Goal: Task Accomplishment & Management: Manage account settings

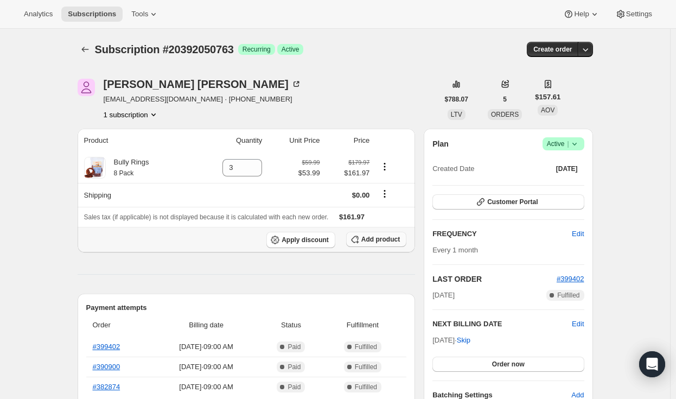
click at [388, 239] on span "Add product" at bounding box center [380, 239] width 39 height 9
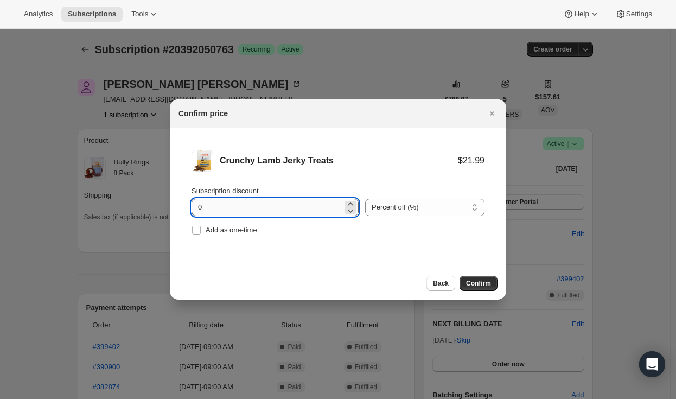
click at [257, 212] on input "0" at bounding box center [267, 207] width 151 height 17
type input "10"
click at [484, 284] on span "Confirm" at bounding box center [478, 283] width 25 height 9
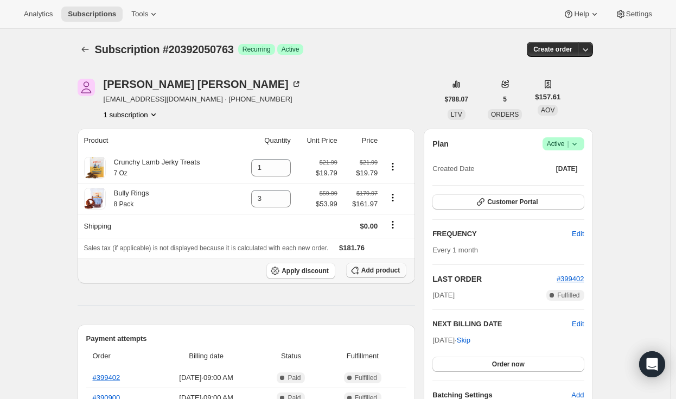
click at [380, 271] on span "Add product" at bounding box center [380, 270] width 39 height 9
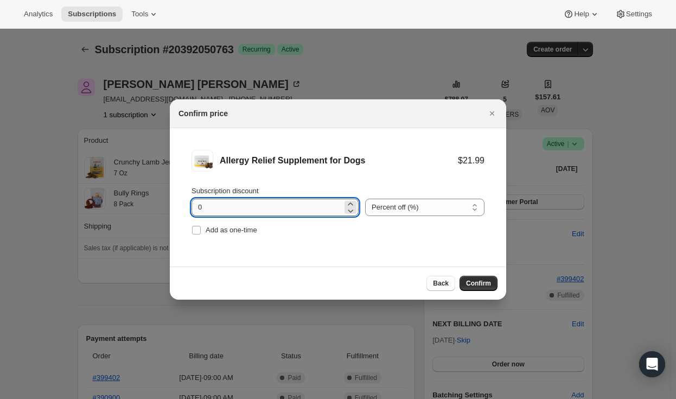
click at [228, 202] on input "0" at bounding box center [267, 207] width 151 height 17
type input "10"
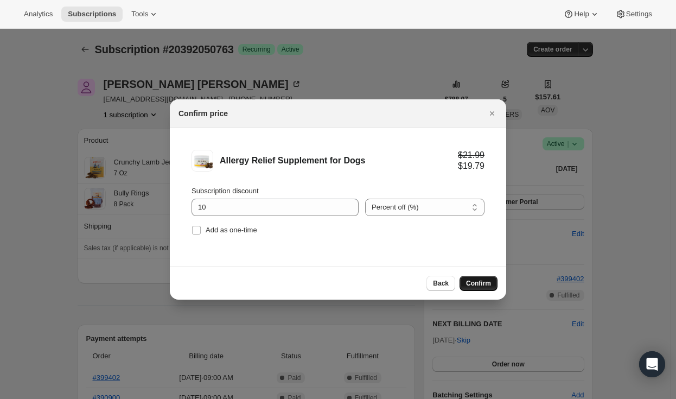
click at [476, 280] on span "Confirm" at bounding box center [478, 283] width 25 height 9
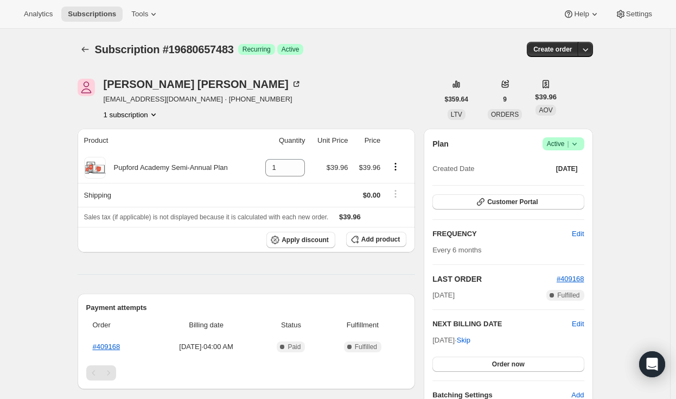
click at [578, 146] on icon at bounding box center [574, 143] width 11 height 11
click at [548, 187] on span "Cancel subscription" at bounding box center [566, 183] width 61 height 8
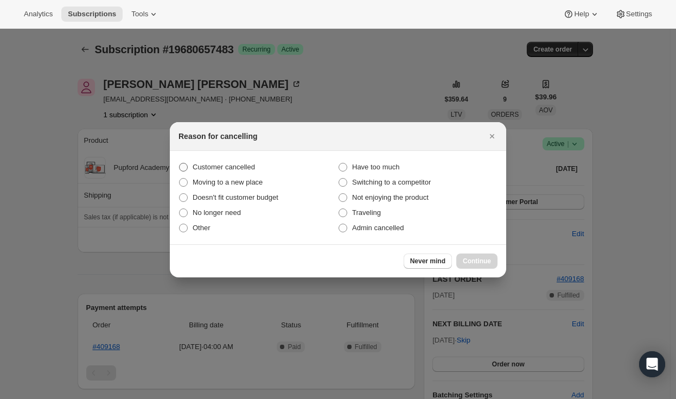
click at [254, 166] on label "Customer cancelled" at bounding box center [257, 166] width 159 height 15
click at [180, 163] on input "Customer cancelled" at bounding box center [179, 163] width 1 height 1
radio input "true"
click at [470, 254] on button "Continue" at bounding box center [476, 260] width 41 height 15
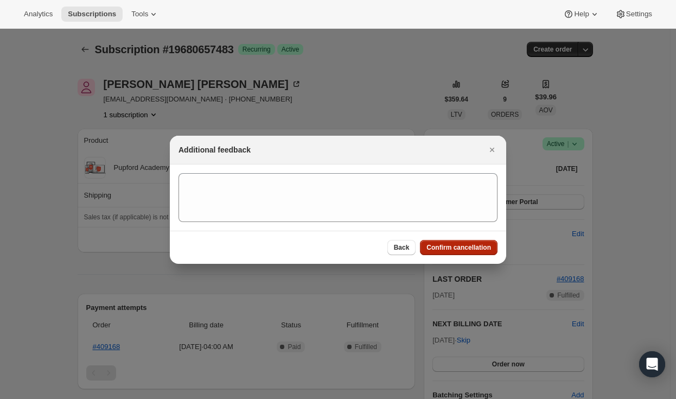
click at [456, 240] on button "Confirm cancellation" at bounding box center [459, 247] width 78 height 15
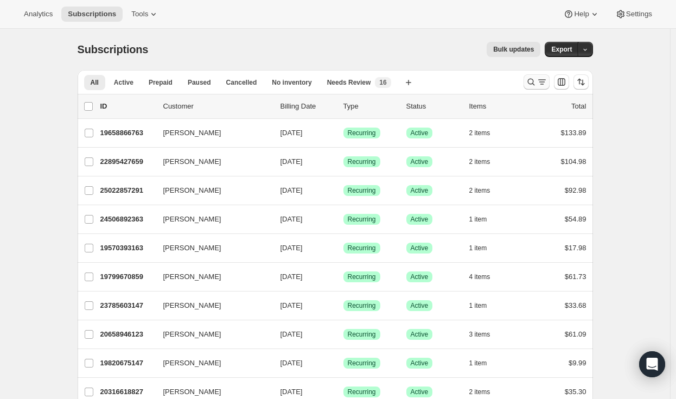
click at [539, 76] on button "Search and filter results" at bounding box center [537, 81] width 26 height 15
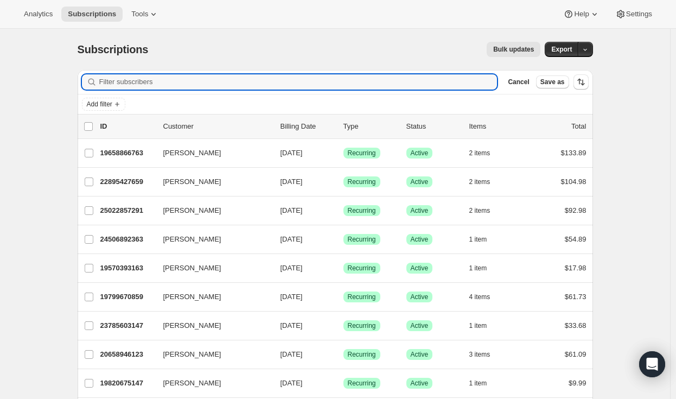
paste input "Claudia Torres"
type input "Claudia Torres"
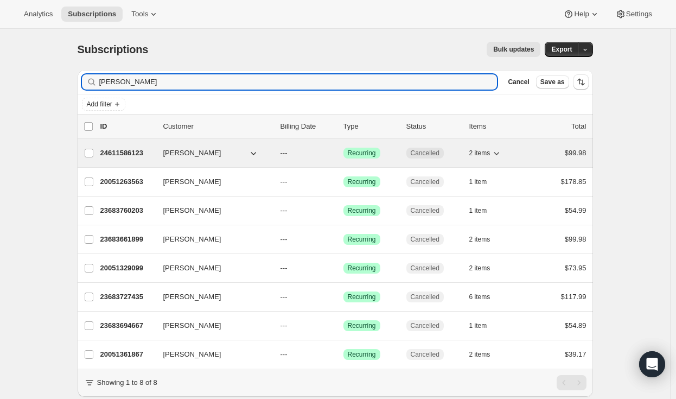
click at [118, 156] on p "24611586123" at bounding box center [127, 153] width 54 height 11
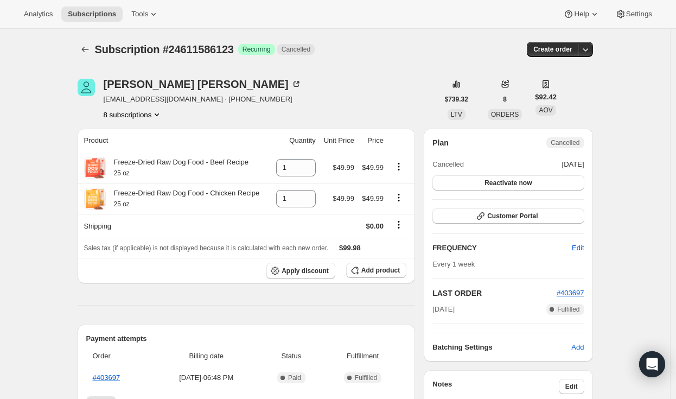
click at [139, 111] on button "8 subscriptions" at bounding box center [133, 114] width 59 height 11
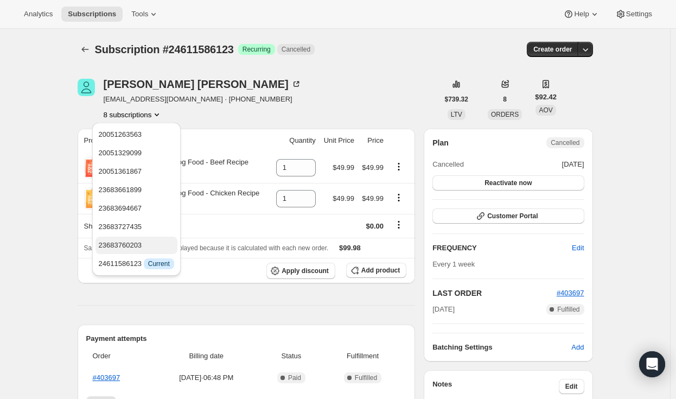
click at [137, 243] on span "23683760203" at bounding box center [120, 245] width 43 height 8
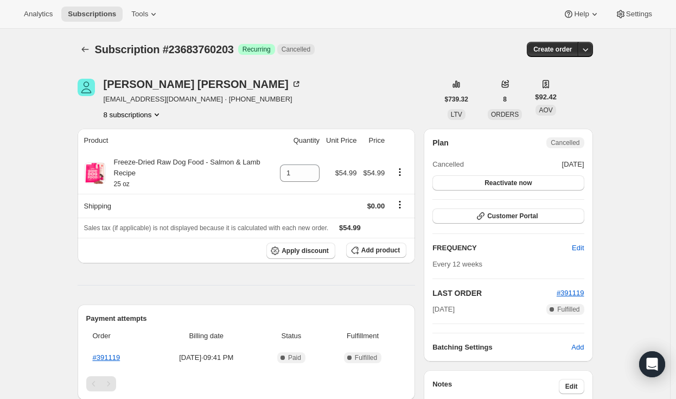
click at [140, 118] on button "8 subscriptions" at bounding box center [133, 114] width 59 height 11
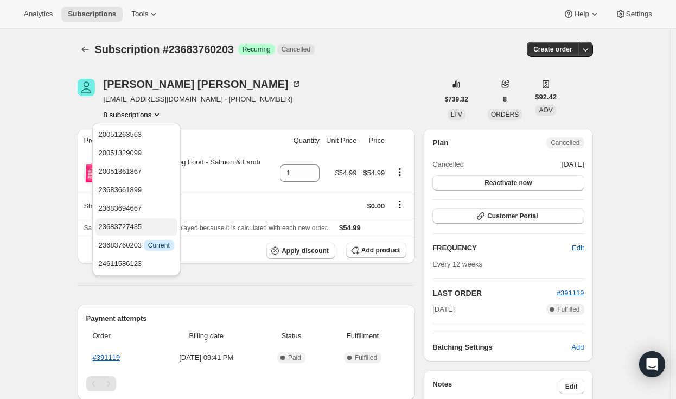
click at [122, 228] on span "23683727435" at bounding box center [120, 226] width 43 height 8
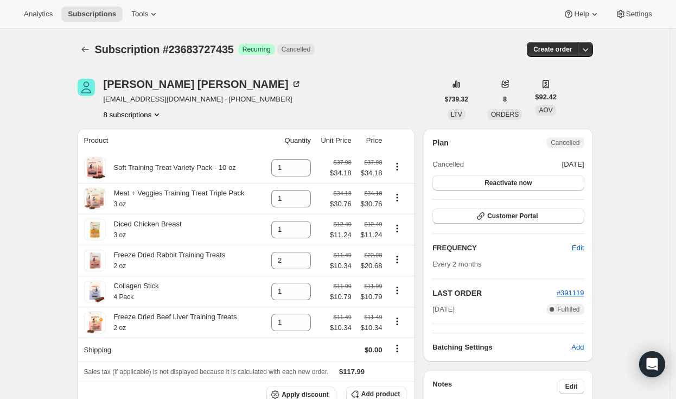
click at [133, 119] on button "8 subscriptions" at bounding box center [133, 114] width 59 height 11
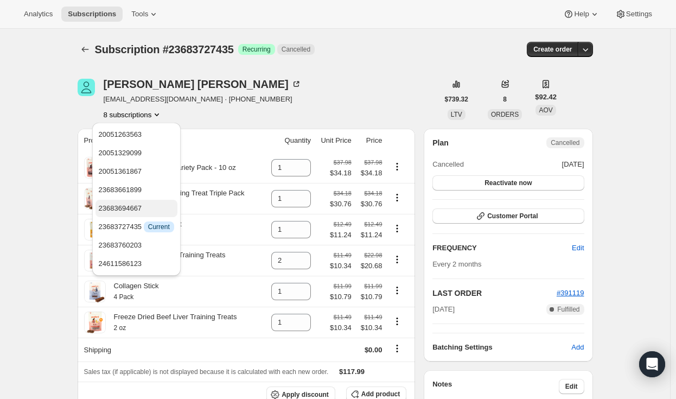
click at [136, 212] on span "23683694667" at bounding box center [120, 208] width 43 height 8
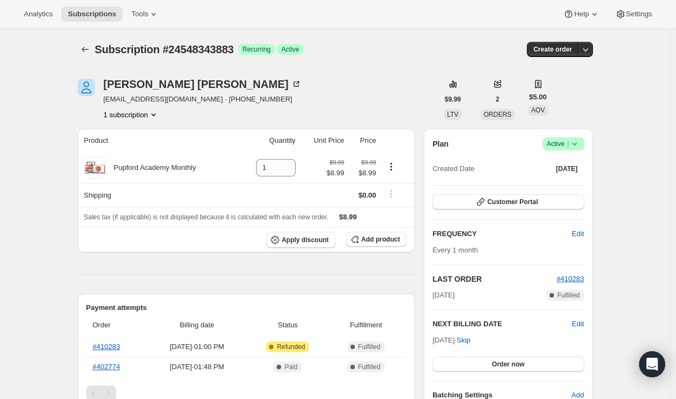
click at [573, 141] on icon at bounding box center [574, 143] width 11 height 11
click at [556, 183] on span "Cancel subscription" at bounding box center [566, 183] width 61 height 8
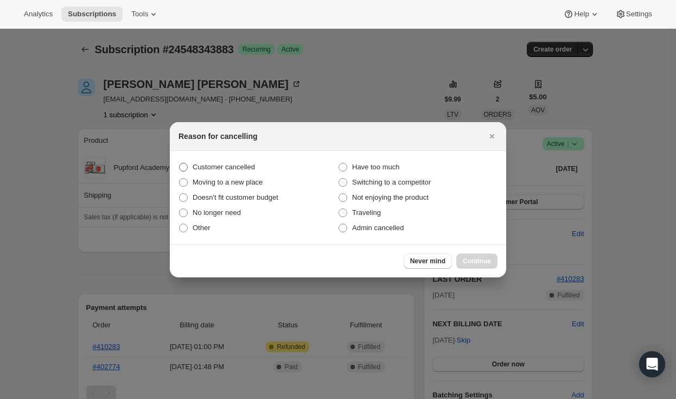
click at [220, 165] on span "Customer cancelled" at bounding box center [224, 167] width 62 height 8
click at [180, 163] on input "Customer cancelled" at bounding box center [179, 163] width 1 height 1
radio input "true"
click at [487, 259] on span "Continue" at bounding box center [477, 261] width 28 height 9
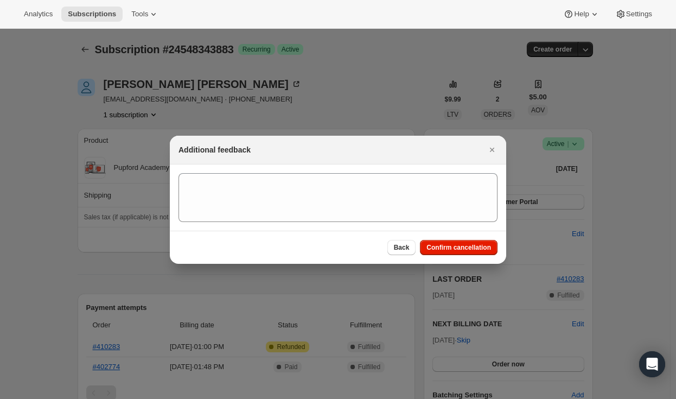
click at [439, 239] on div "Back Confirm cancellation" at bounding box center [338, 247] width 336 height 33
click at [442, 241] on button "Confirm cancellation" at bounding box center [459, 247] width 78 height 15
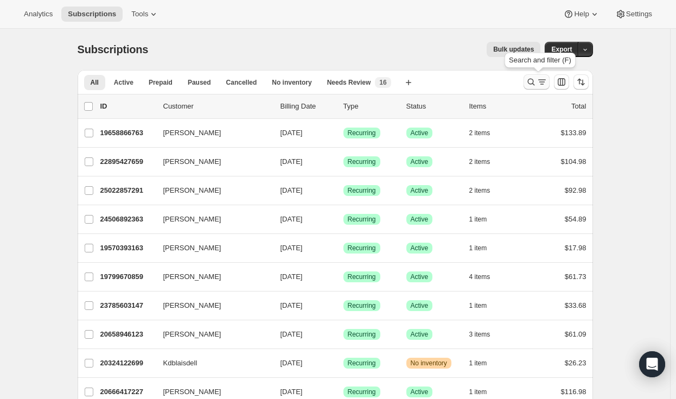
click at [543, 75] on button "Search and filter results" at bounding box center [537, 81] width 26 height 15
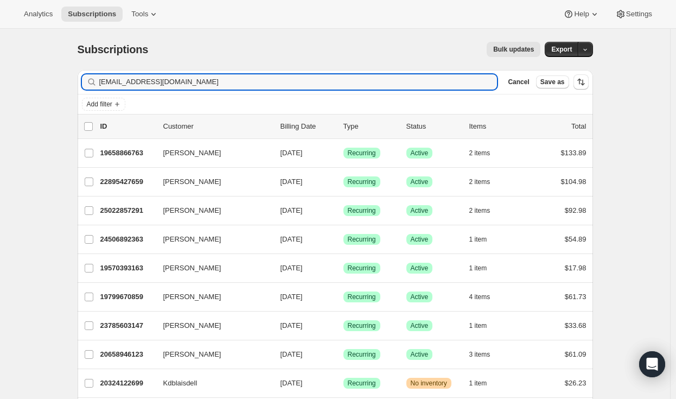
type input "[EMAIL_ADDRESS][DOMAIN_NAME]"
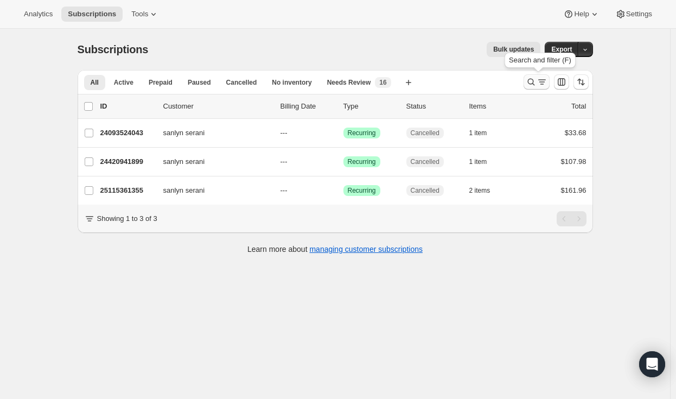
click at [532, 81] on icon "Search and filter results" at bounding box center [531, 81] width 11 height 11
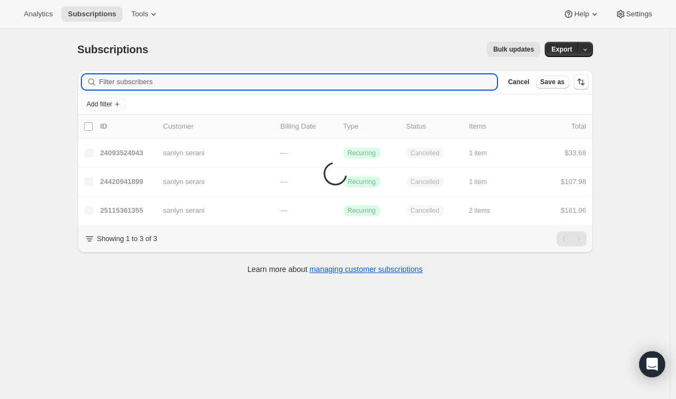
paste input "[EMAIL_ADDRESS][DOMAIN_NAME]"
type input "[EMAIL_ADDRESS][DOMAIN_NAME]"
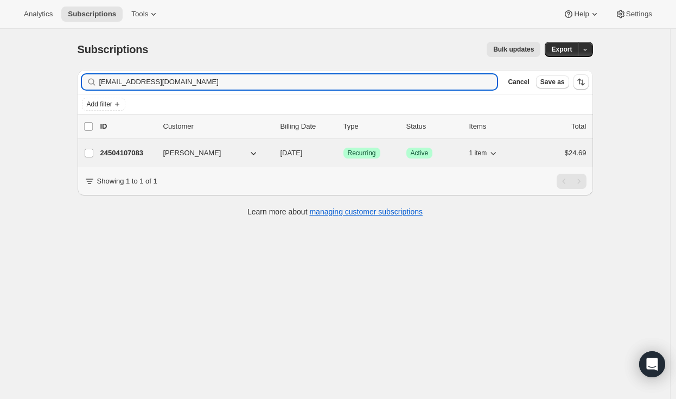
click at [122, 155] on p "24504107083" at bounding box center [127, 153] width 54 height 11
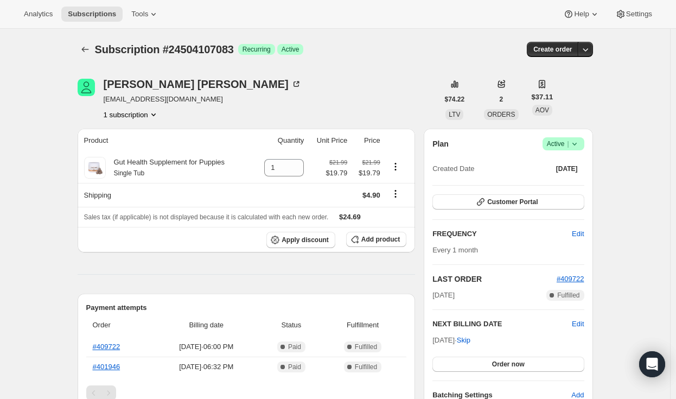
click at [584, 146] on span "Success Active |" at bounding box center [564, 143] width 42 height 13
click at [547, 186] on span "Cancel subscription" at bounding box center [566, 183] width 61 height 8
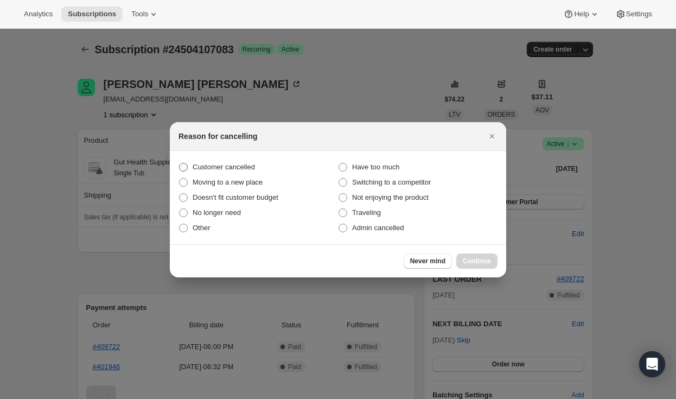
click at [256, 167] on label "Customer cancelled" at bounding box center [257, 166] width 159 height 15
click at [180, 163] on input "Customer cancelled" at bounding box center [179, 163] width 1 height 1
radio input "true"
click at [470, 256] on button "Continue" at bounding box center [476, 260] width 41 height 15
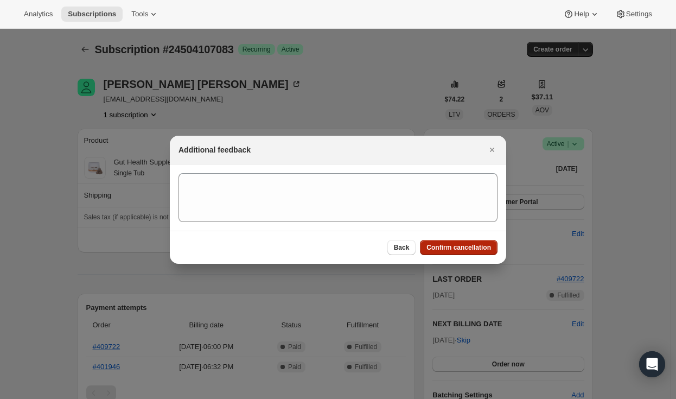
click at [463, 253] on button "Confirm cancellation" at bounding box center [459, 247] width 78 height 15
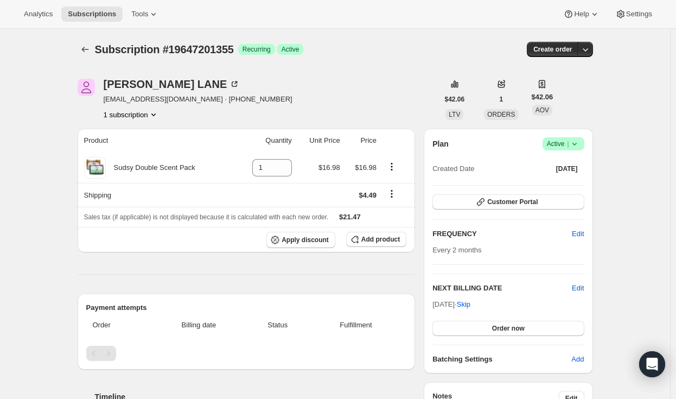
click at [577, 140] on icon at bounding box center [574, 143] width 11 height 11
click at [543, 182] on span "Cancel subscription" at bounding box center [566, 183] width 61 height 8
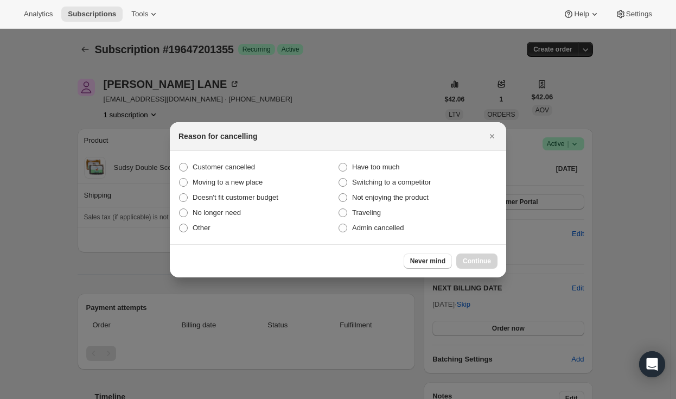
click at [265, 157] on section "Customer cancelled Have too much Moving to a new place Switching to a competito…" at bounding box center [338, 197] width 336 height 93
click at [252, 164] on span "Customer cancelled" at bounding box center [224, 167] width 62 height 8
click at [180, 163] on input "Customer cancelled" at bounding box center [179, 163] width 1 height 1
radio input "true"
click at [473, 259] on span "Continue" at bounding box center [477, 261] width 28 height 9
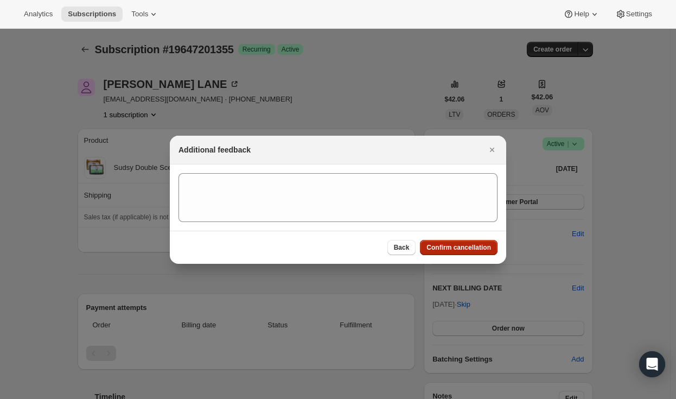
click at [469, 253] on button "Confirm cancellation" at bounding box center [459, 247] width 78 height 15
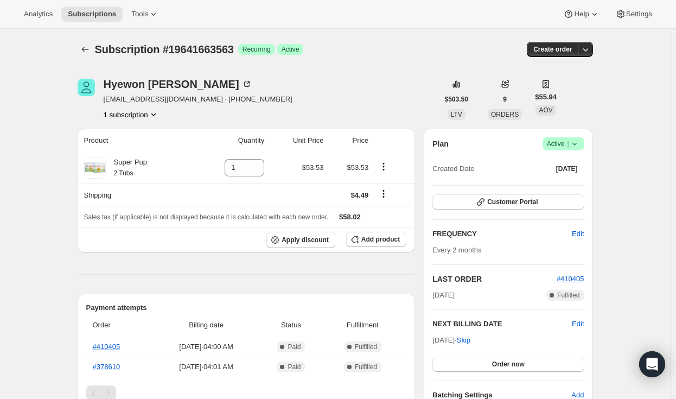
click at [562, 148] on span "Active |" at bounding box center [563, 143] width 33 height 11
click at [550, 183] on span "Cancel subscription" at bounding box center [566, 183] width 61 height 8
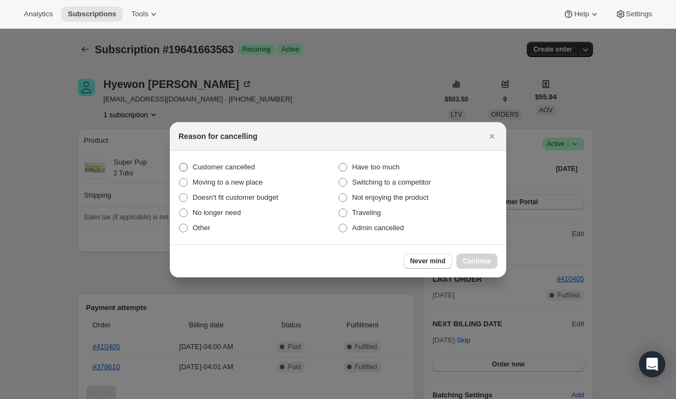
click at [247, 161] on label "Customer cancelled" at bounding box center [257, 166] width 159 height 15
click at [180, 163] on input "Customer cancelled" at bounding box center [179, 163] width 1 height 1
radio input "true"
click at [482, 260] on span "Continue" at bounding box center [477, 261] width 28 height 9
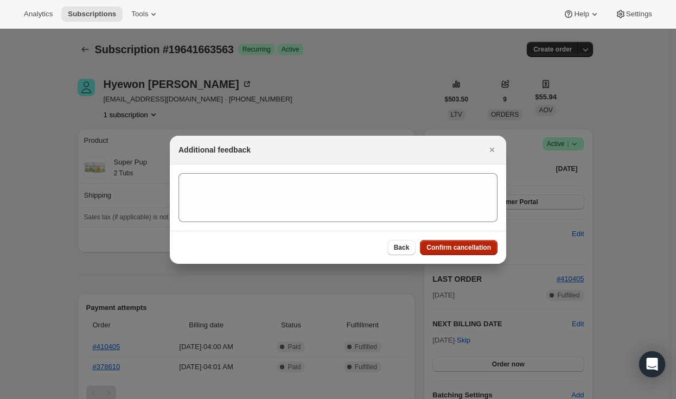
click at [446, 247] on span "Confirm cancellation" at bounding box center [458, 247] width 65 height 9
